Goal: Task Accomplishment & Management: Manage account settings

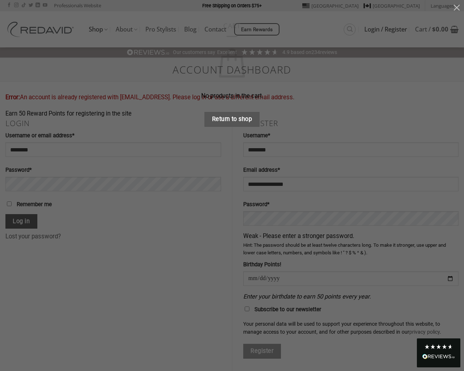
scroll to position [33, 0]
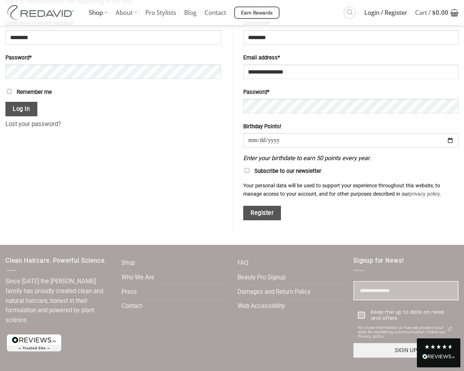
scroll to position [141, 0]
